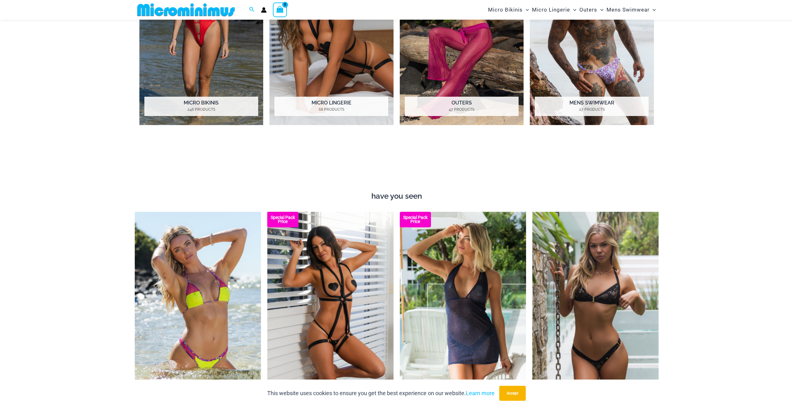
scroll to position [774, 0]
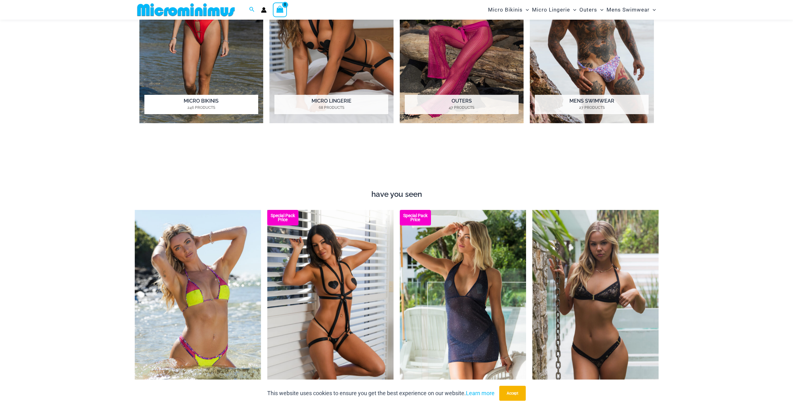
click at [197, 101] on h2 "Micro Bikinis 246 Products" at bounding box center [201, 104] width 114 height 19
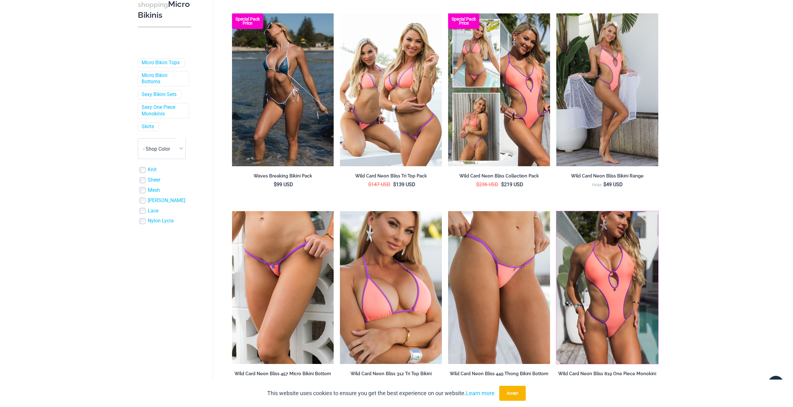
scroll to position [213, 0]
